Goal: Check status: Check status

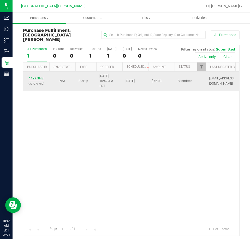
click at [34, 77] on link "11997848" at bounding box center [36, 79] width 15 height 4
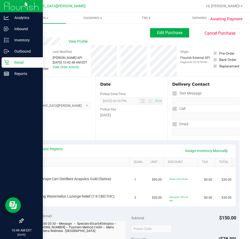
click at [20, 63] on p "Retail" at bounding box center [24, 62] width 31 height 6
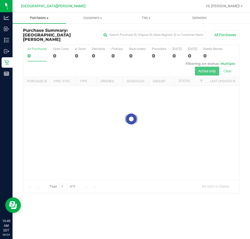
click at [36, 17] on span "Purchases" at bounding box center [39, 18] width 53 height 5
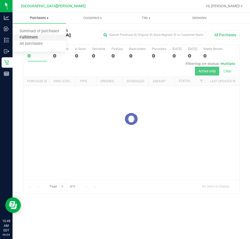
click at [31, 37] on span "Fulfillment" at bounding box center [29, 37] width 32 height 4
